Goal: Navigation & Orientation: Find specific page/section

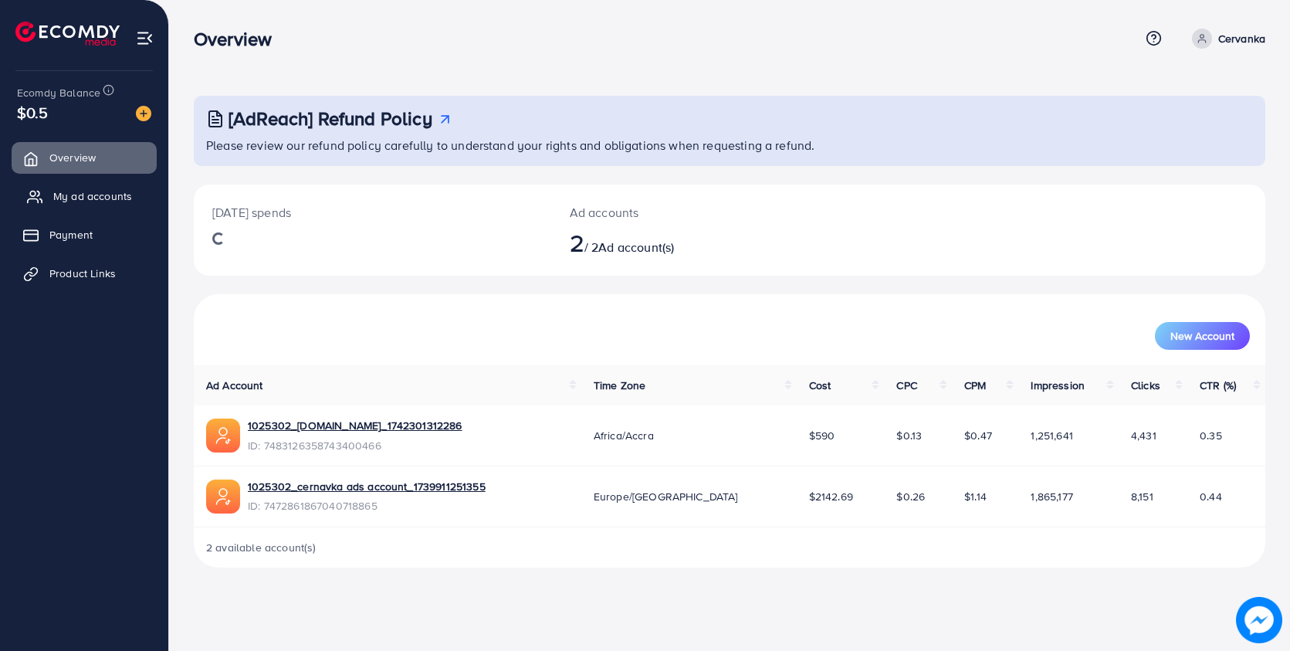
click at [69, 194] on span "My ad accounts" at bounding box center [92, 195] width 79 height 15
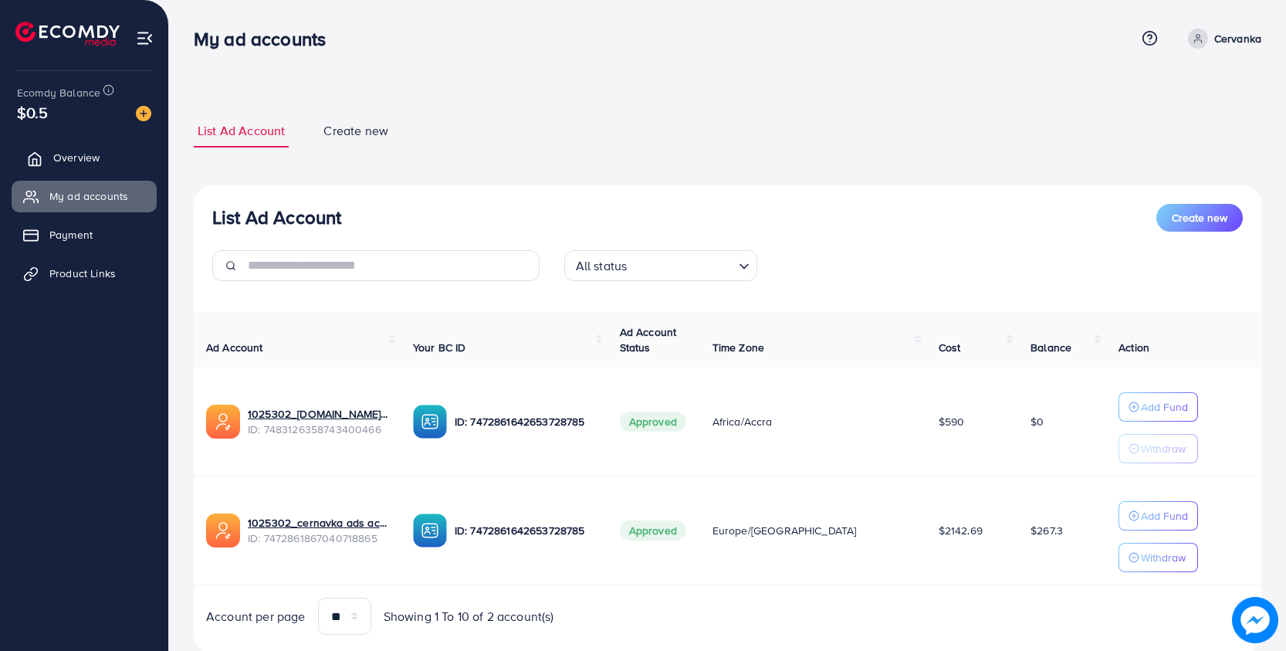
click at [79, 162] on span "Overview" at bounding box center [76, 157] width 46 height 15
